Goal: Find specific page/section: Find specific page/section

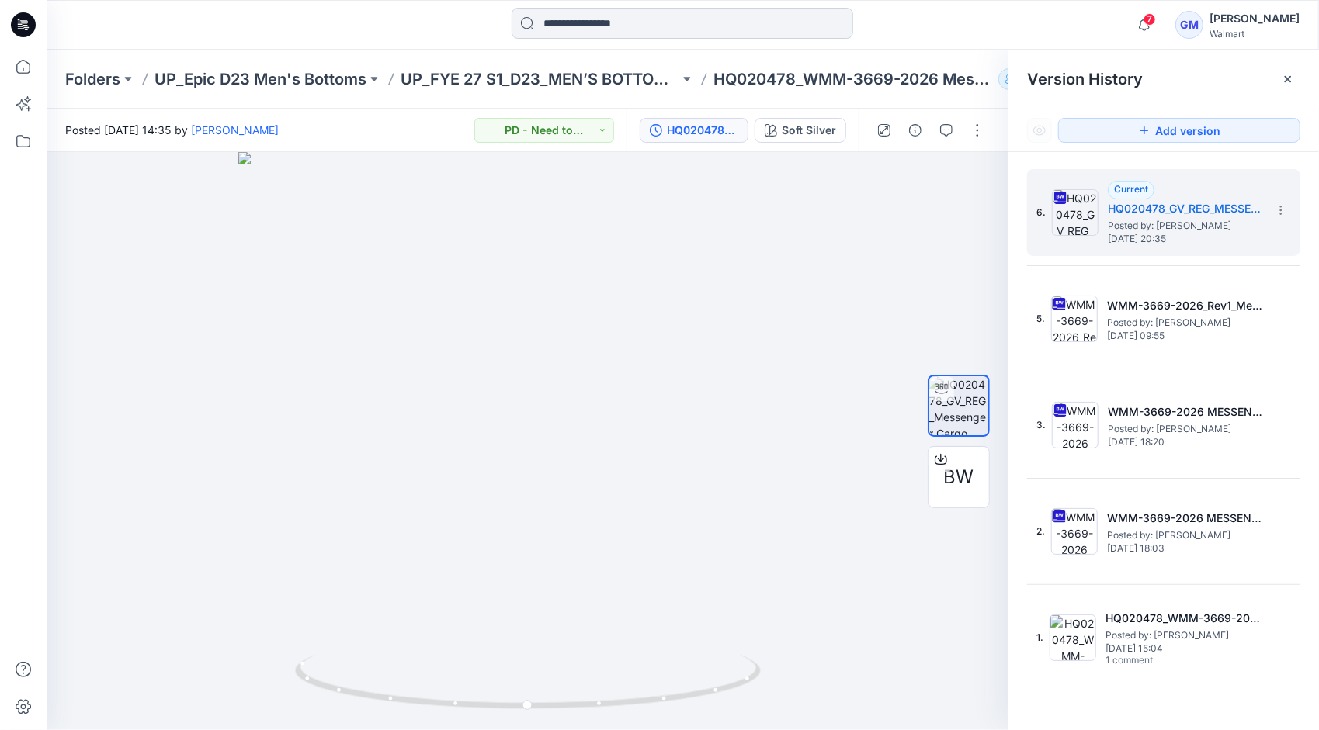
click at [654, 28] on input at bounding box center [683, 23] width 342 height 31
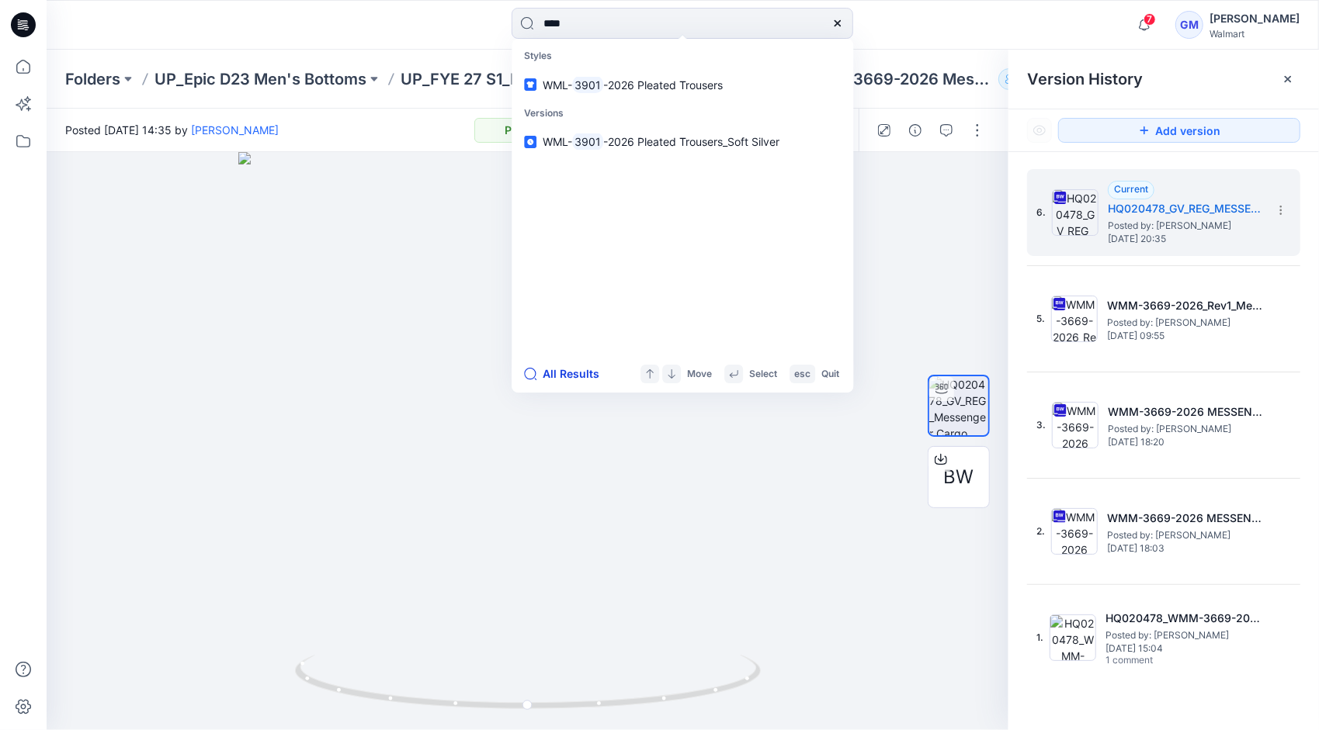
type input "****"
click at [574, 371] on button "All Results" at bounding box center [566, 374] width 85 height 19
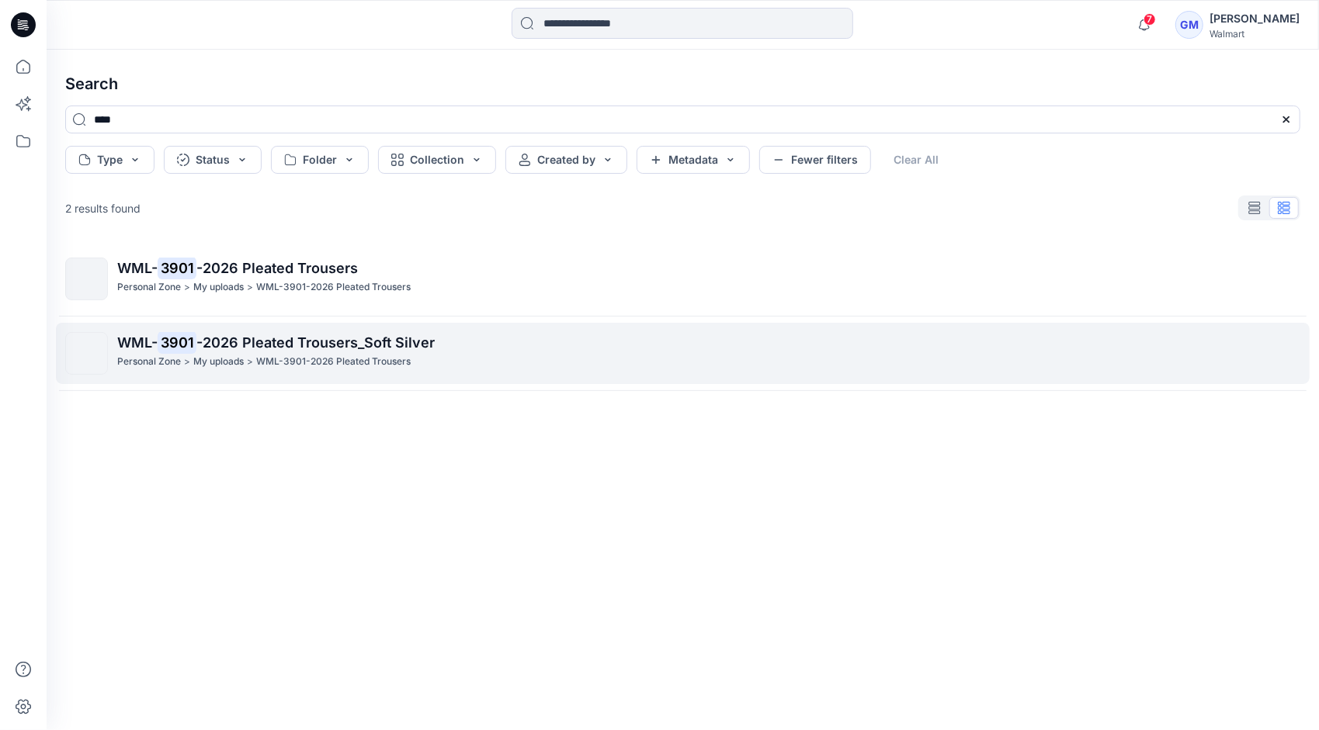
click at [238, 346] on span "-2026 Pleated Trousers_Soft Silver" at bounding box center [315, 343] width 238 height 16
